Goal: Task Accomplishment & Management: Manage account settings

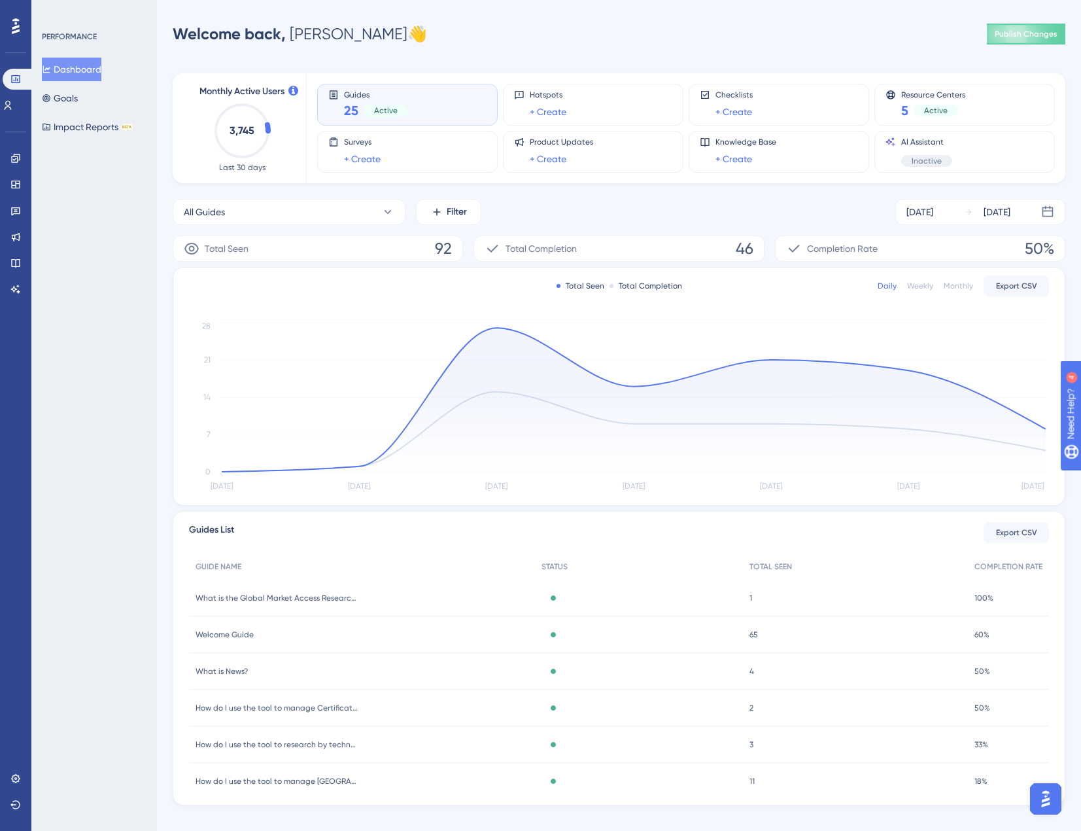
click at [97, 428] on div "PERFORMANCE Dashboard Goals Impact Reports BETA" at bounding box center [94, 415] width 126 height 831
click at [127, 294] on div "PERFORMANCE Dashboard Goals Impact Reports BETA" at bounding box center [94, 415] width 126 height 831
click at [95, 264] on div "PERFORMANCE Dashboard Goals Impact Reports BETA" at bounding box center [94, 415] width 126 height 831
click at [18, 152] on link at bounding box center [15, 158] width 10 height 21
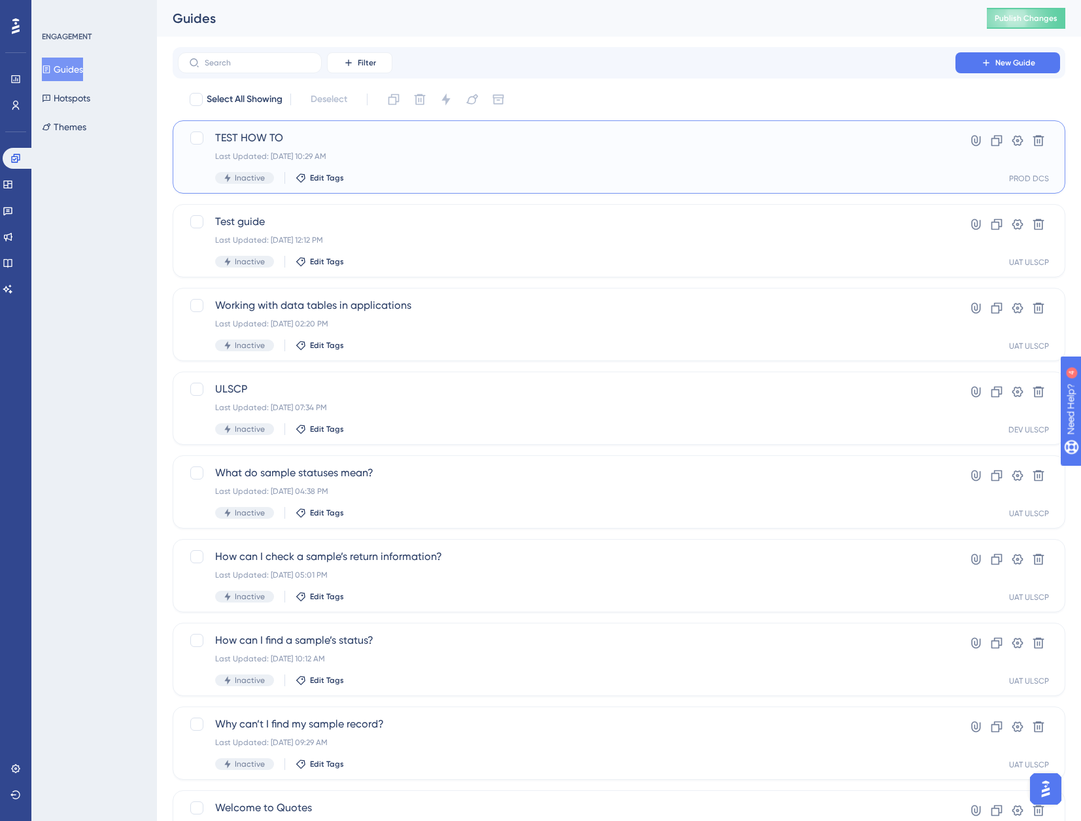
click at [773, 154] on div "Last Updated: Aug 22 2025, 10:29 AM" at bounding box center [566, 156] width 703 height 10
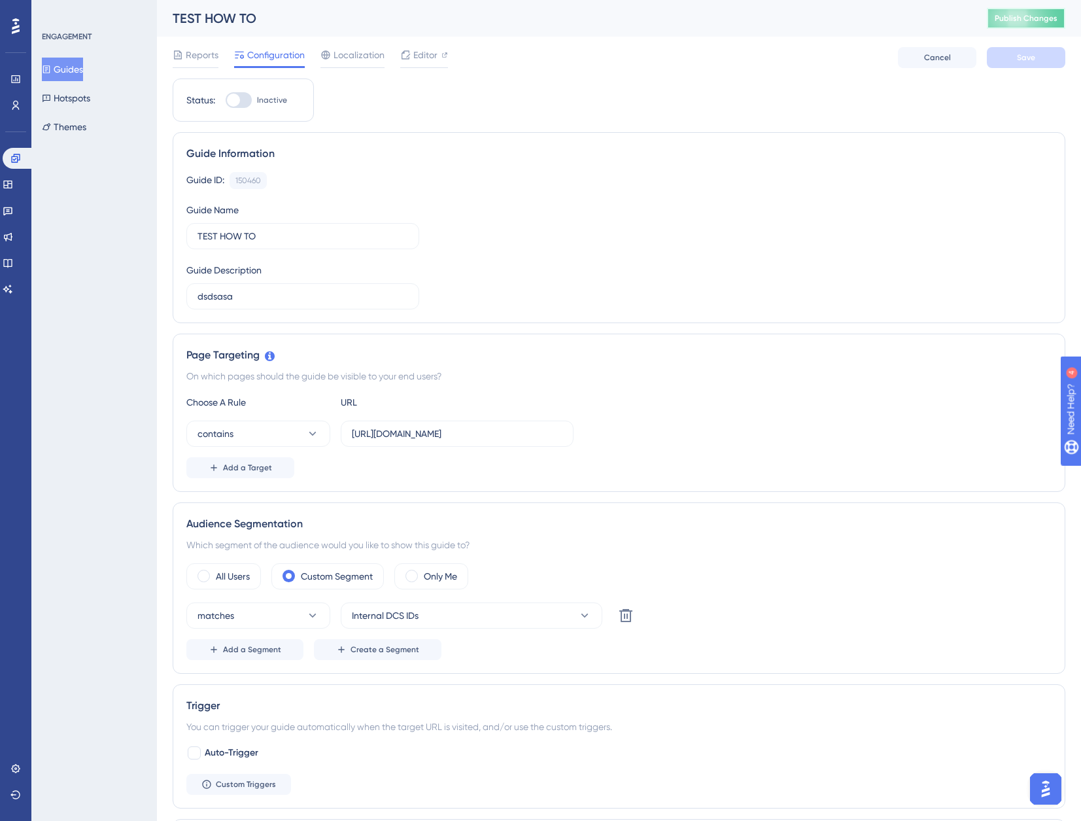
click at [1044, 18] on span "Publish Changes" at bounding box center [1026, 18] width 63 height 10
click at [762, 95] on div "Status: Inactive Guide Information Guide ID: 150460 Copy Guide Name TEST HOW TO…" at bounding box center [619, 689] width 893 height 1223
click at [1044, 22] on span "Publish Changes" at bounding box center [1026, 18] width 63 height 10
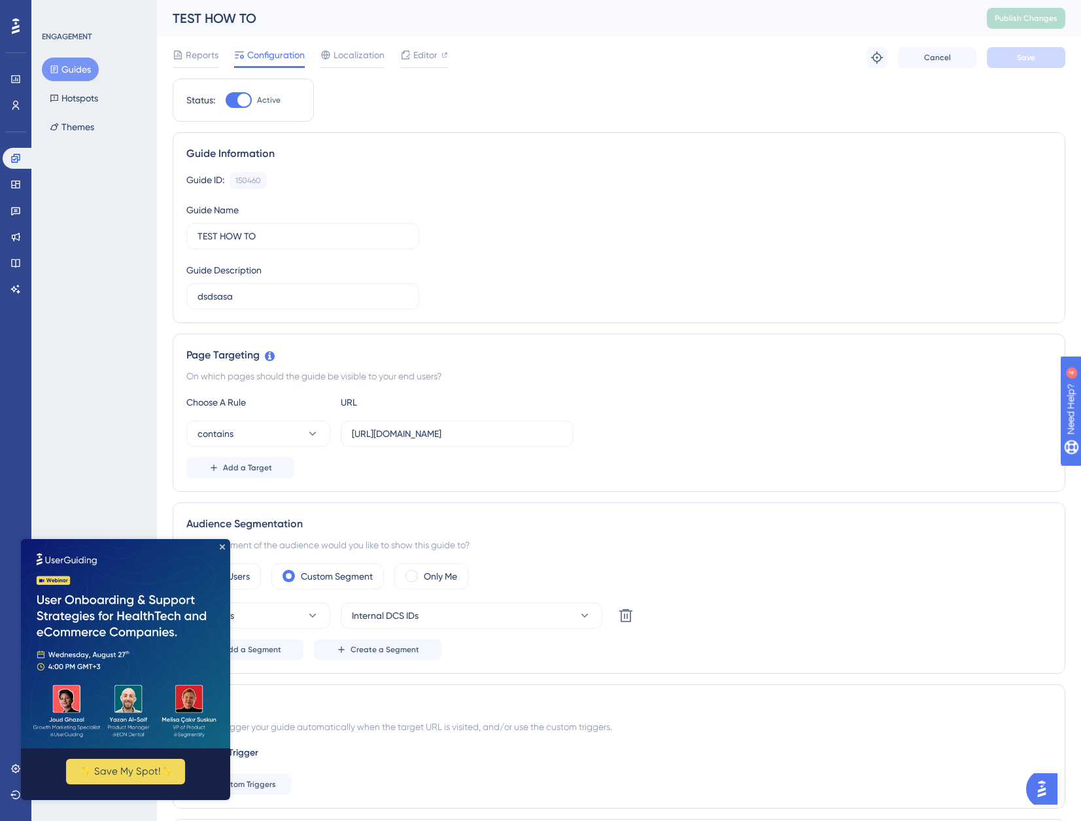
click at [75, 309] on div "ENGAGEMENT Guides Hotspots Themes" at bounding box center [94, 410] width 126 height 821
click at [20, 184] on icon at bounding box center [15, 184] width 10 height 10
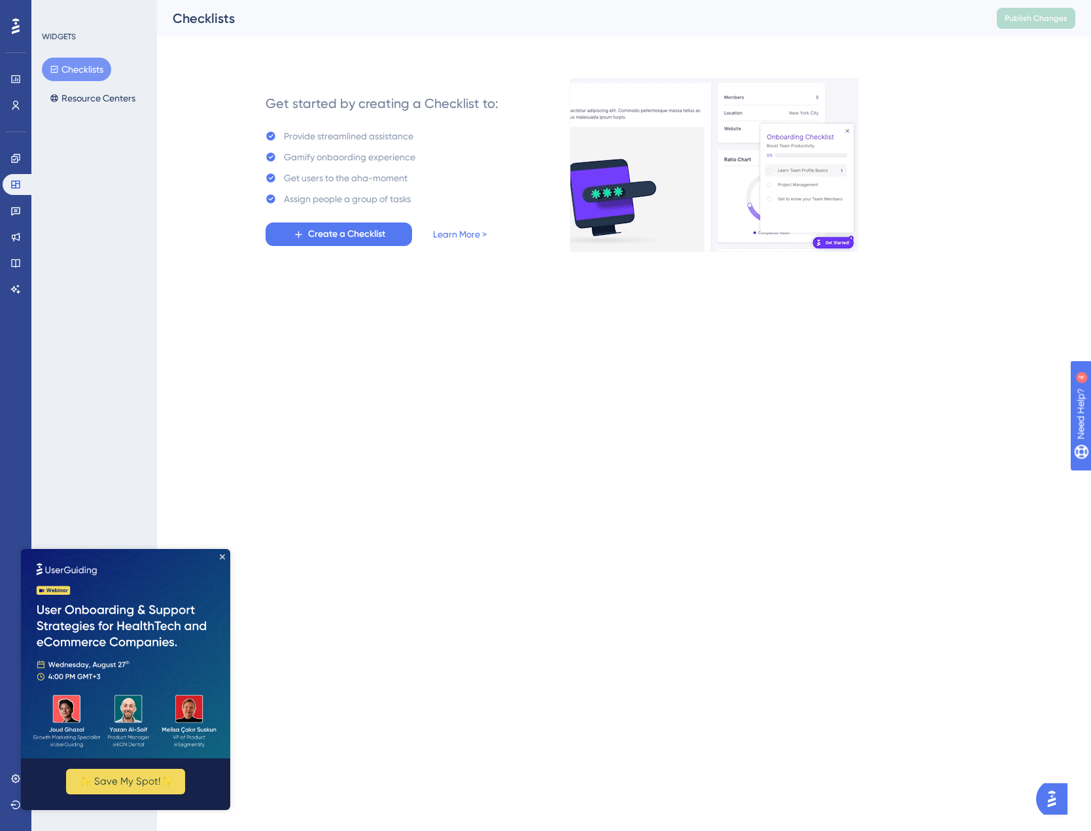
click at [220, 551] on img at bounding box center [125, 653] width 209 height 209
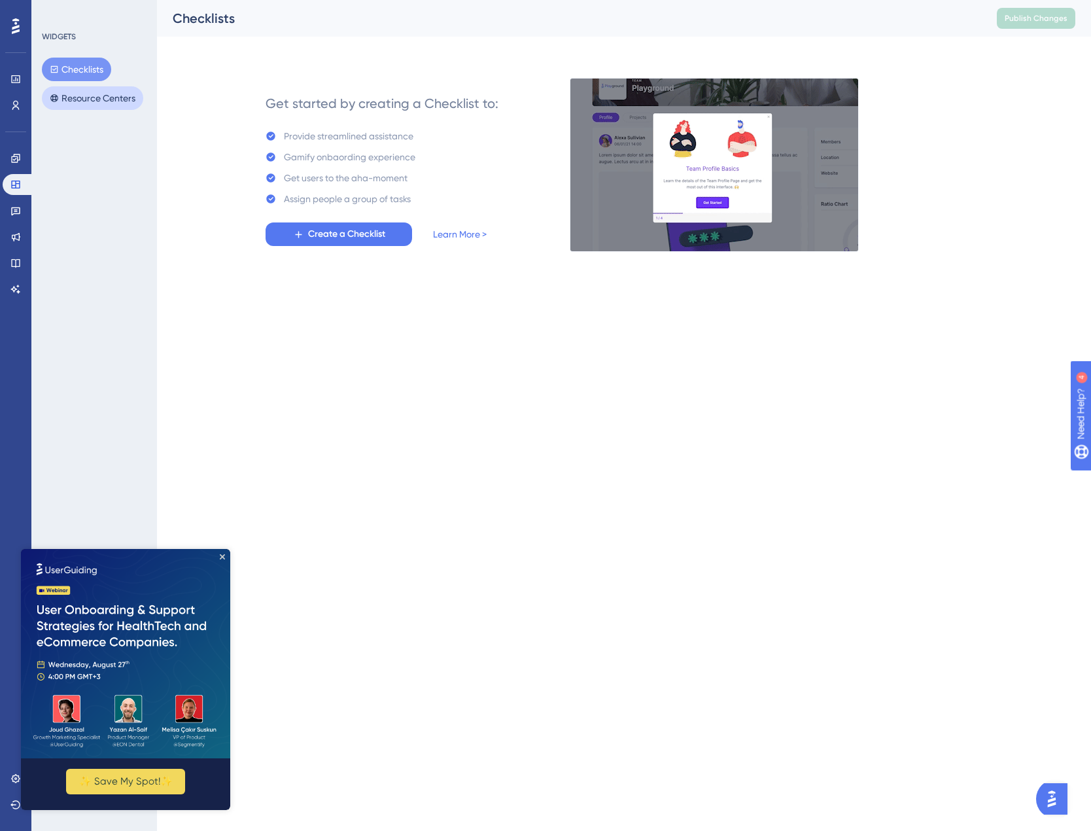
click at [85, 98] on button "Resource Centers" at bounding box center [92, 98] width 101 height 24
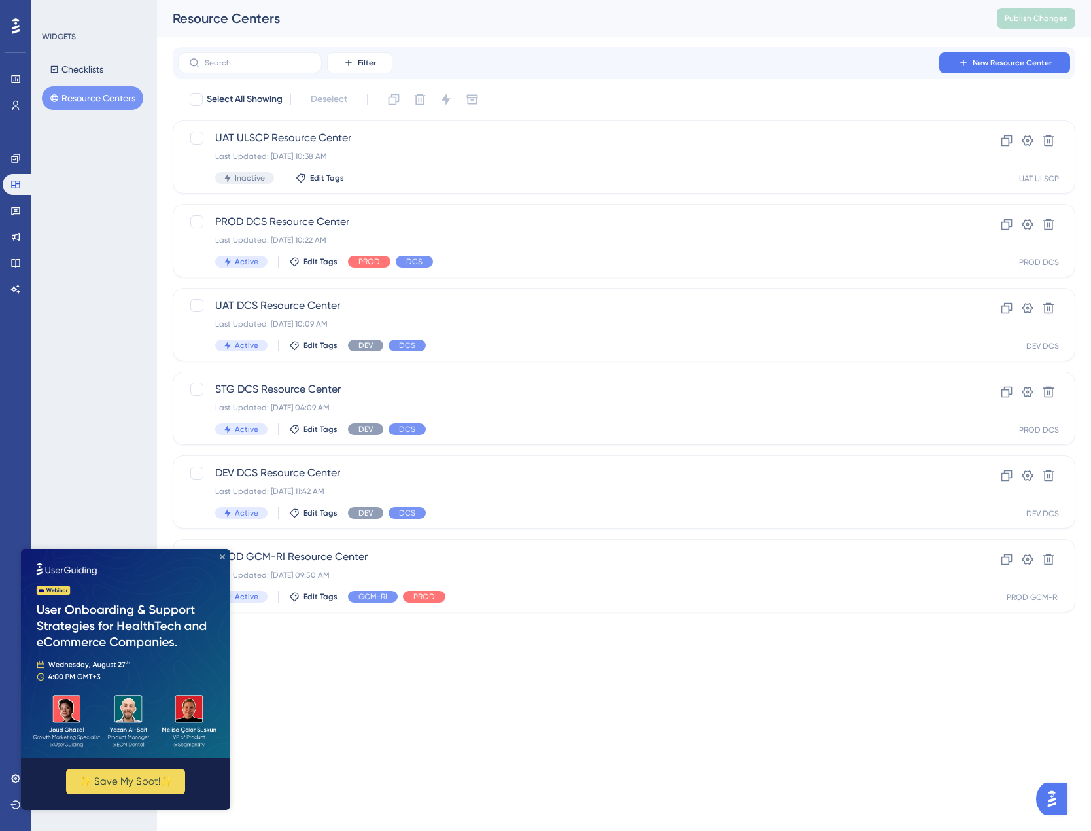
click at [224, 555] on icon "Close Preview" at bounding box center [222, 556] width 5 height 5
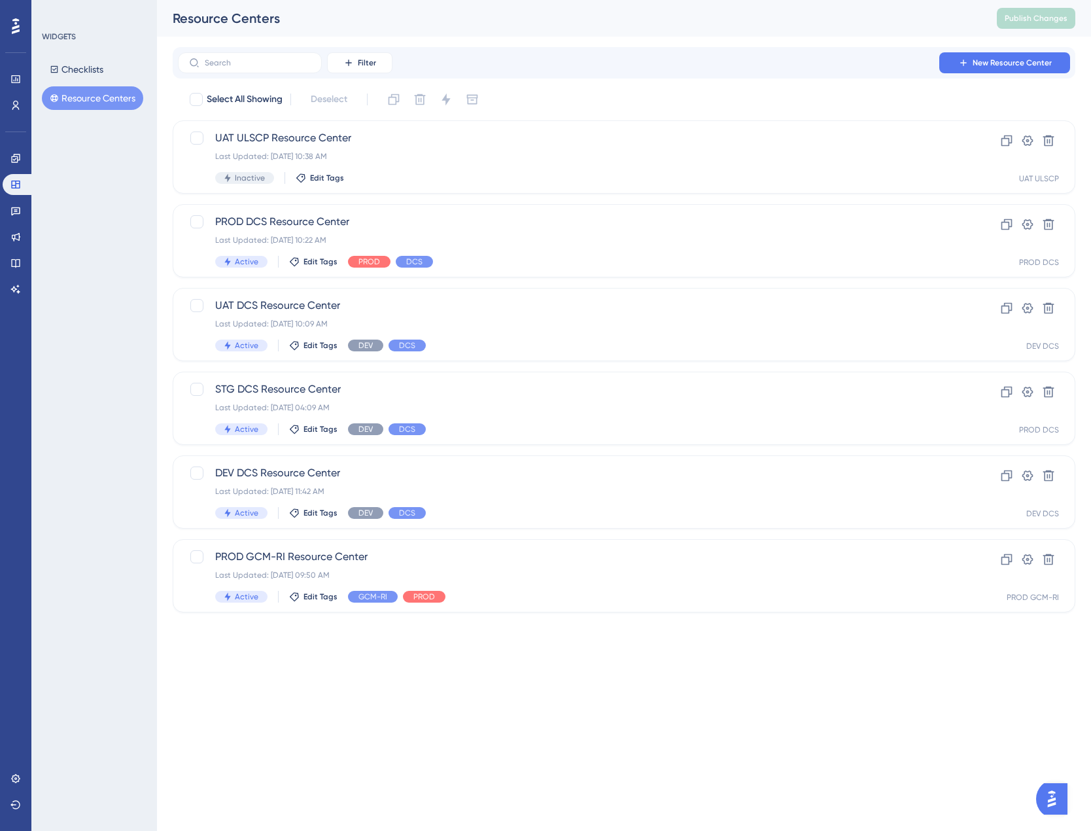
click at [72, 308] on div "WIDGETS Checklists Resource Centers" at bounding box center [94, 415] width 126 height 831
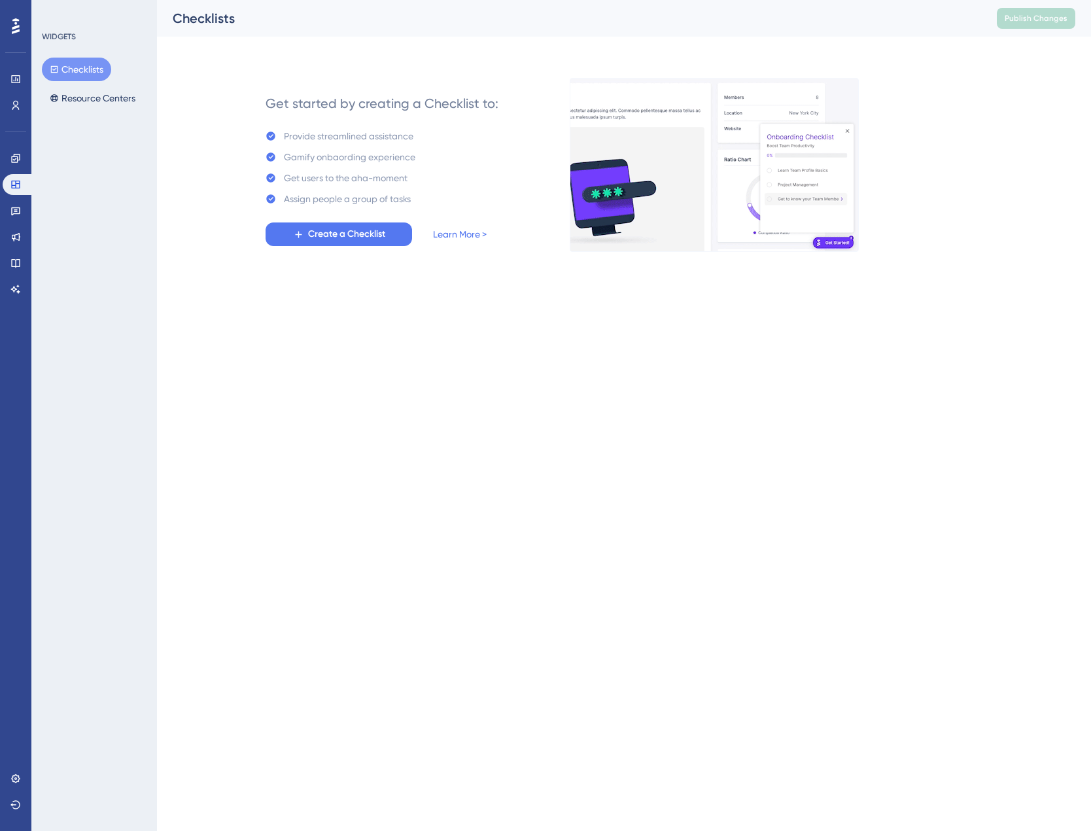
click at [256, 0] on html "Performance Users Engagement Widgets Feedback Product Updates Knowledge Base AI…" at bounding box center [545, 0] width 1091 height 0
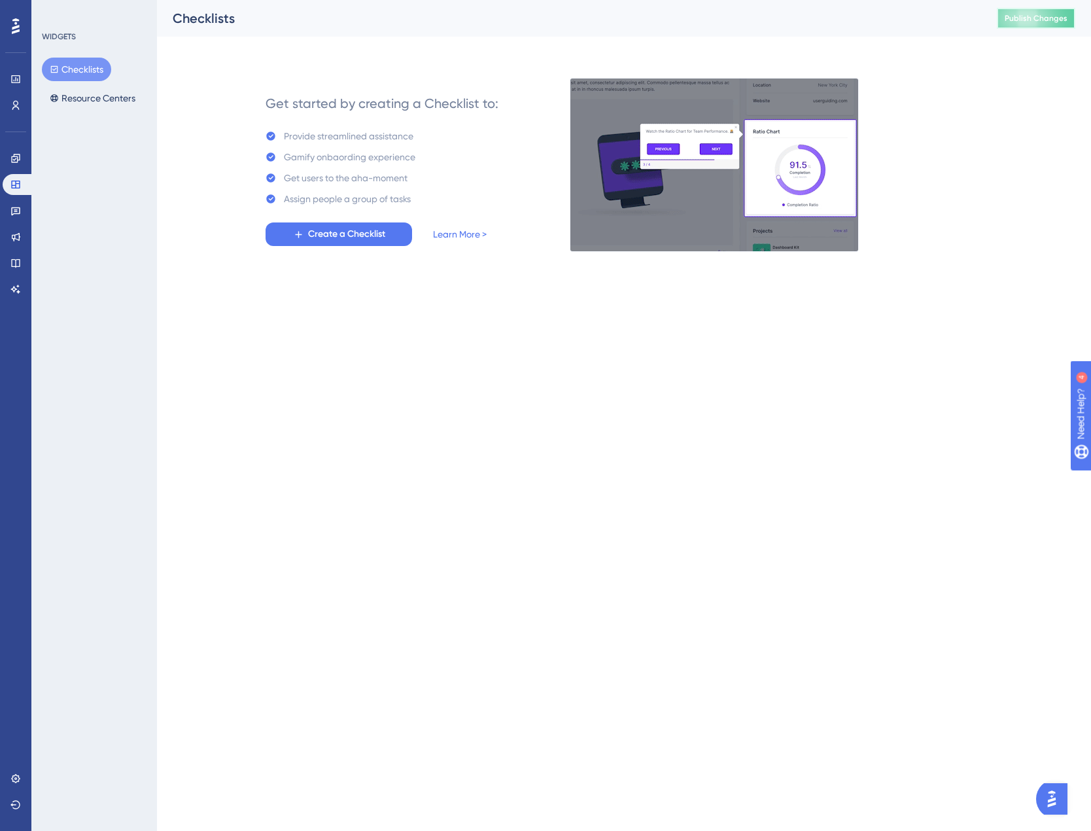
click at [1054, 21] on span "Publish Changes" at bounding box center [1035, 18] width 63 height 10
